Goal: Task Accomplishment & Management: Complete application form

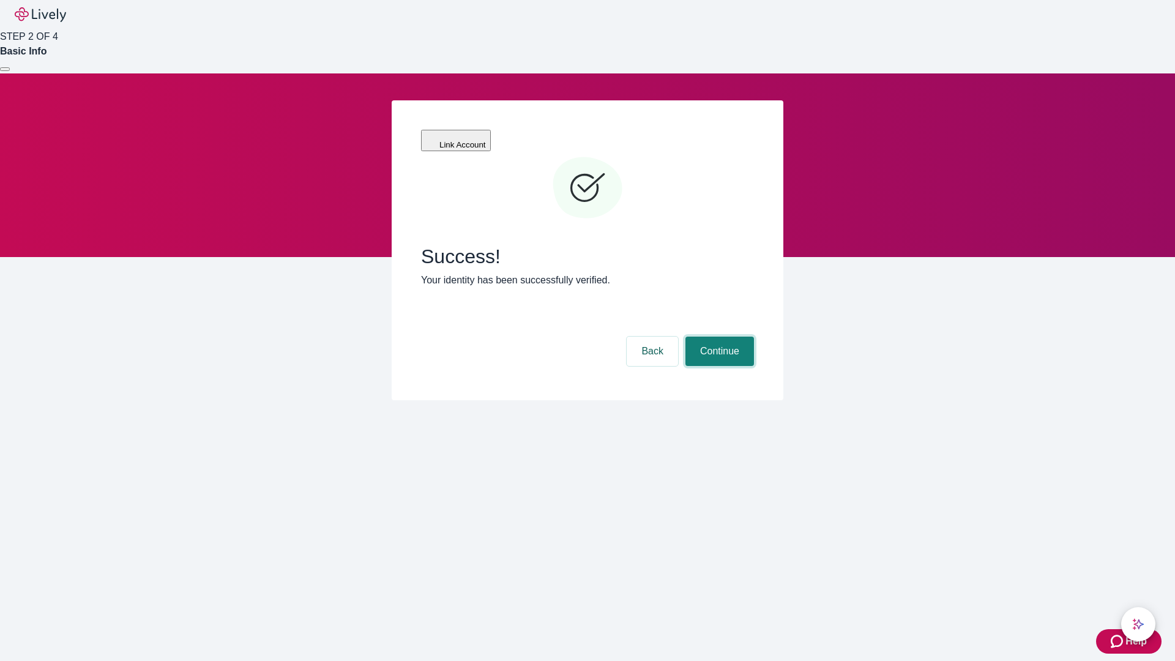
click at [718, 337] on button "Continue" at bounding box center [719, 351] width 69 height 29
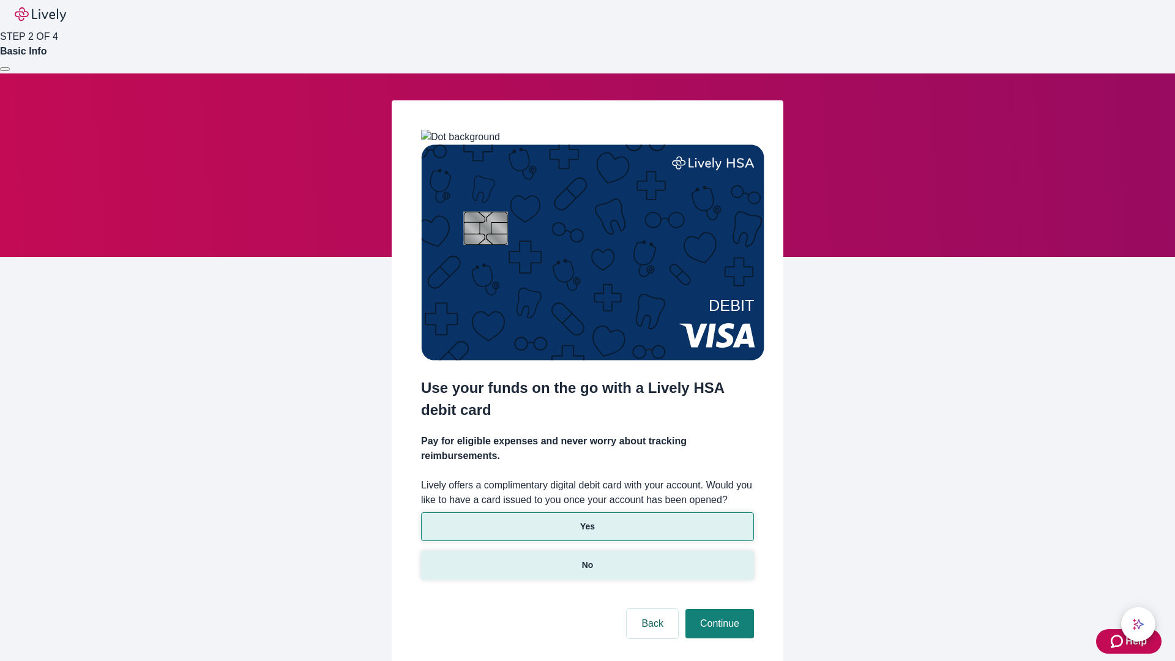
click at [587, 559] on p "No" at bounding box center [588, 565] width 12 height 13
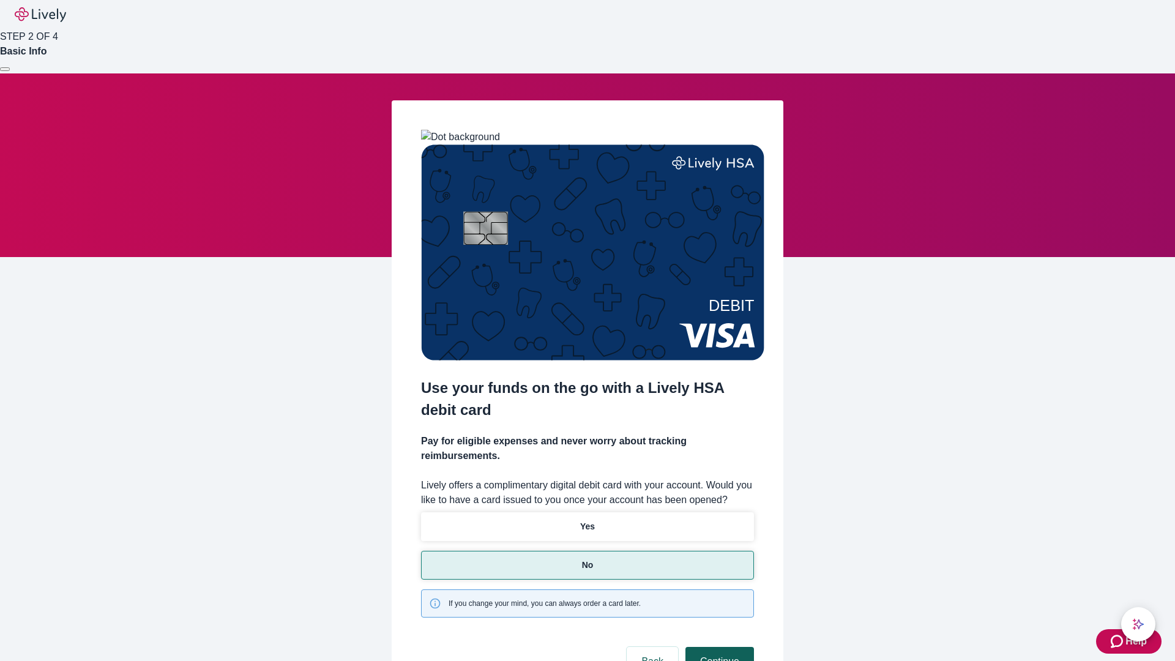
click at [718, 647] on button "Continue" at bounding box center [719, 661] width 69 height 29
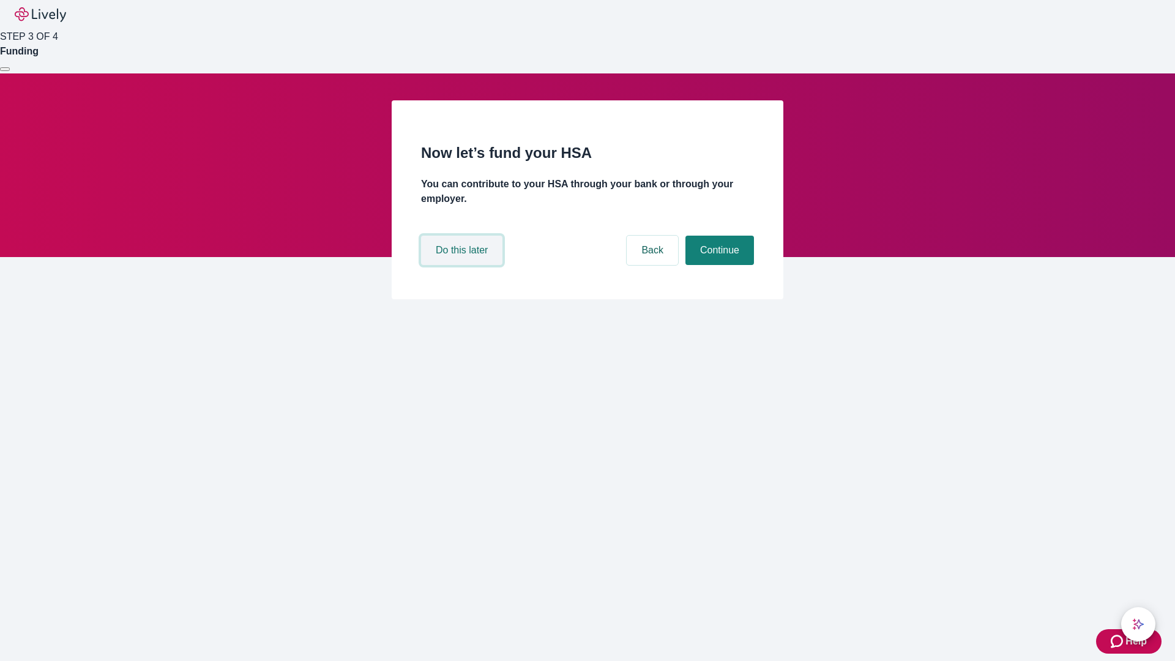
click at [463, 265] on button "Do this later" at bounding box center [461, 250] width 81 height 29
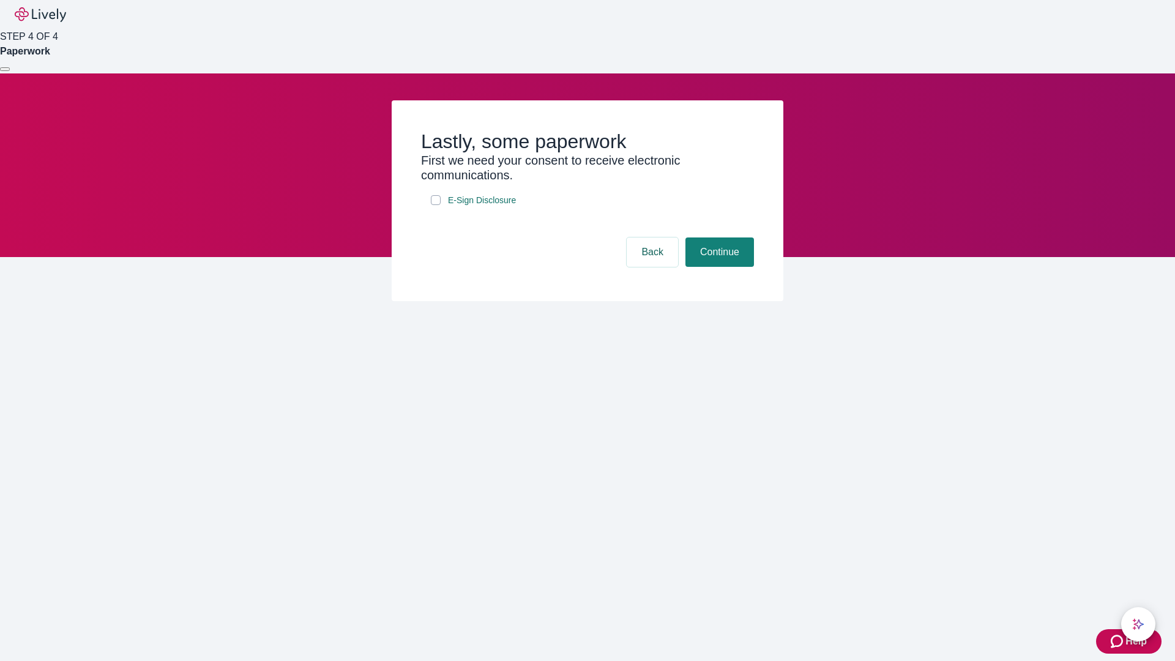
click at [436, 205] on input "E-Sign Disclosure" at bounding box center [436, 200] width 10 height 10
checkbox input "true"
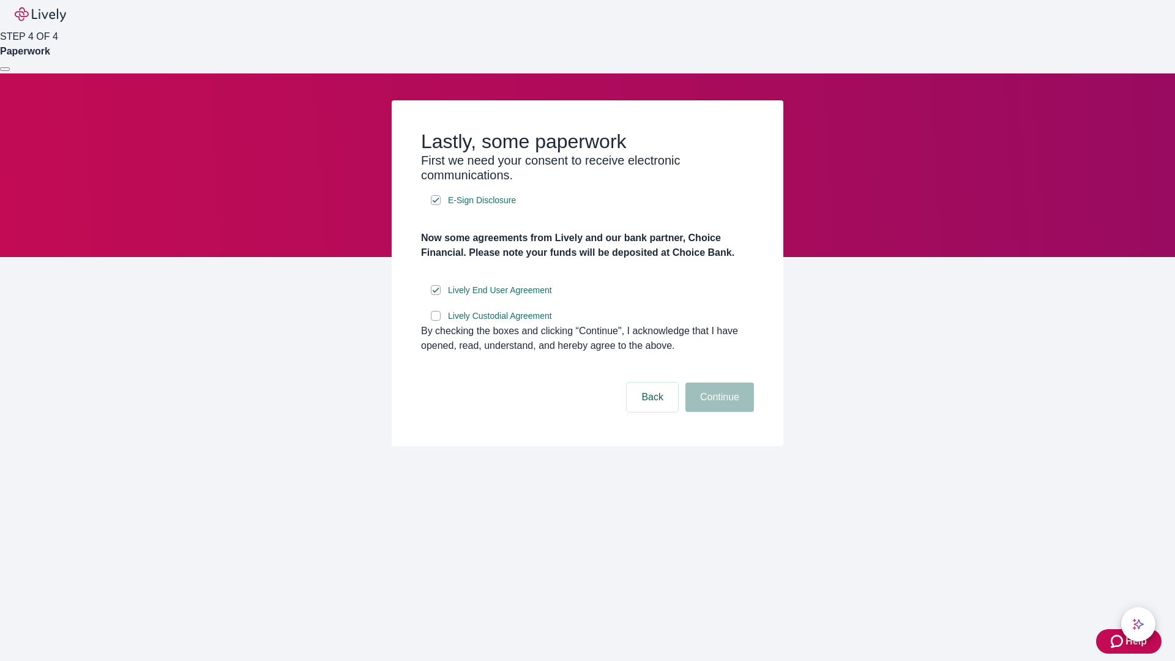
click at [436, 321] on input "Lively Custodial Agreement" at bounding box center [436, 316] width 10 height 10
checkbox input "true"
click at [718, 412] on button "Continue" at bounding box center [719, 396] width 69 height 29
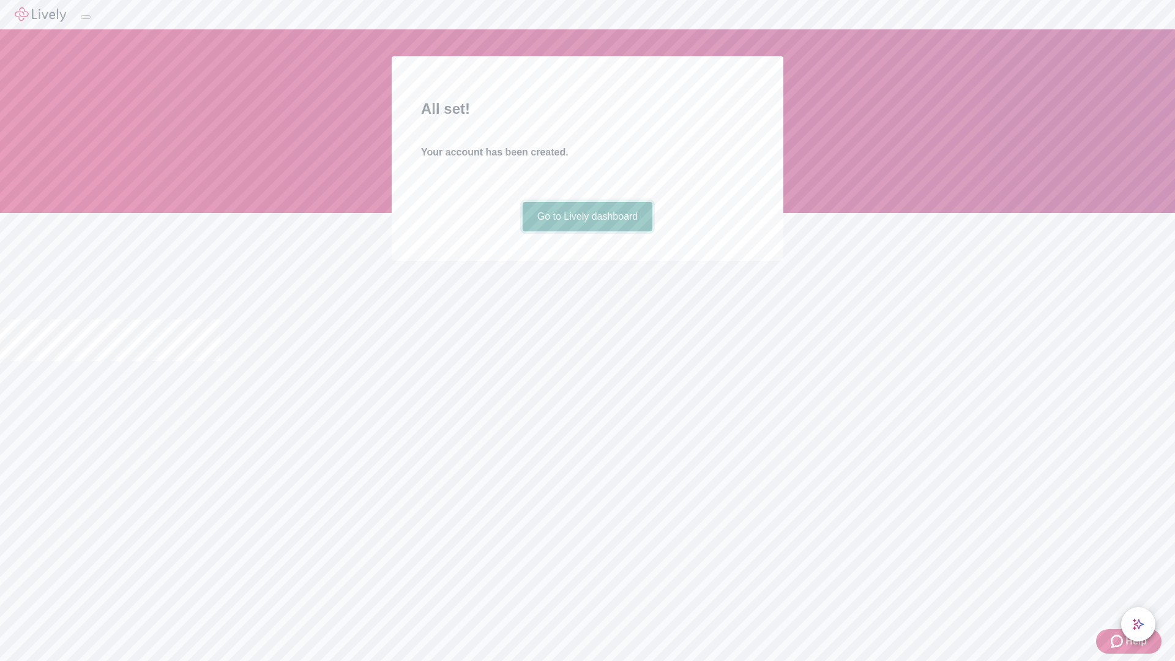
click at [587, 231] on link "Go to Lively dashboard" at bounding box center [588, 216] width 130 height 29
